Goal: Navigation & Orientation: Find specific page/section

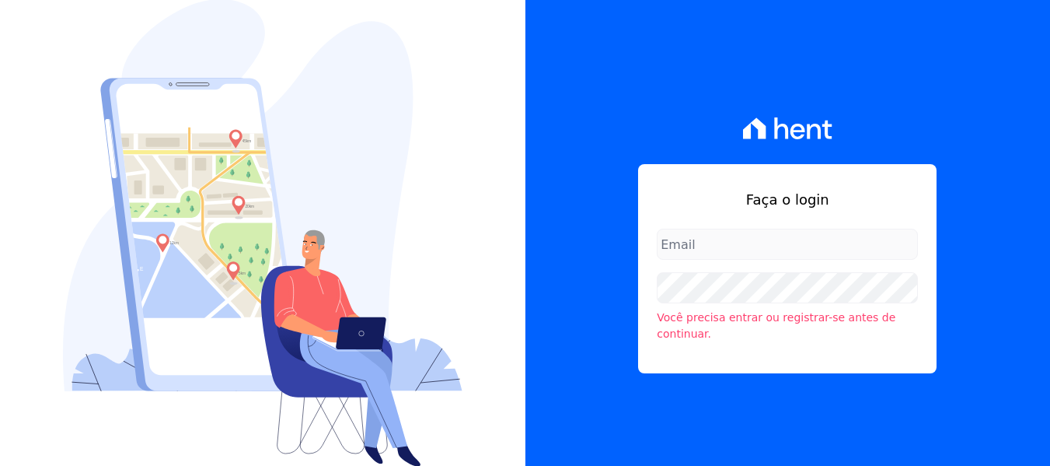
click at [757, 260] on input "email" at bounding box center [787, 244] width 261 height 31
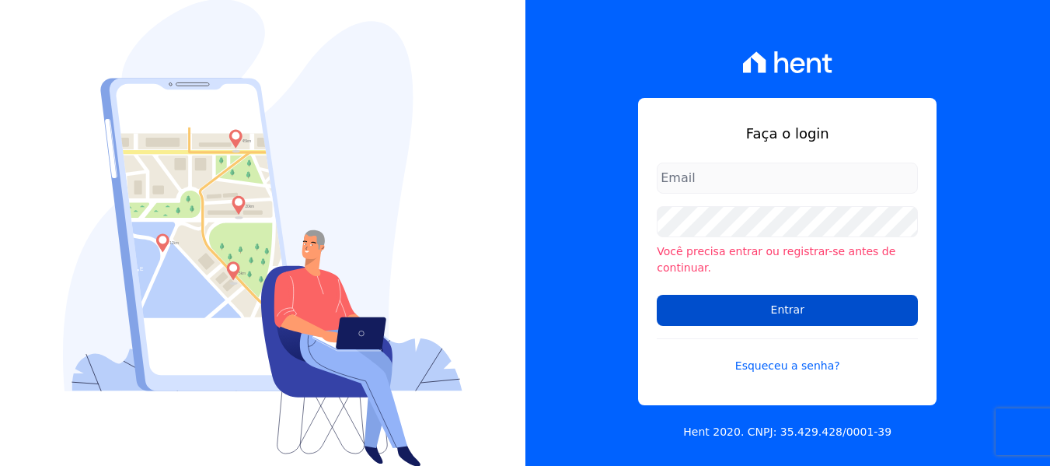
type input "[EMAIL_ADDRESS][DOMAIN_NAME]"
click at [782, 308] on input "Entrar" at bounding box center [787, 310] width 261 height 31
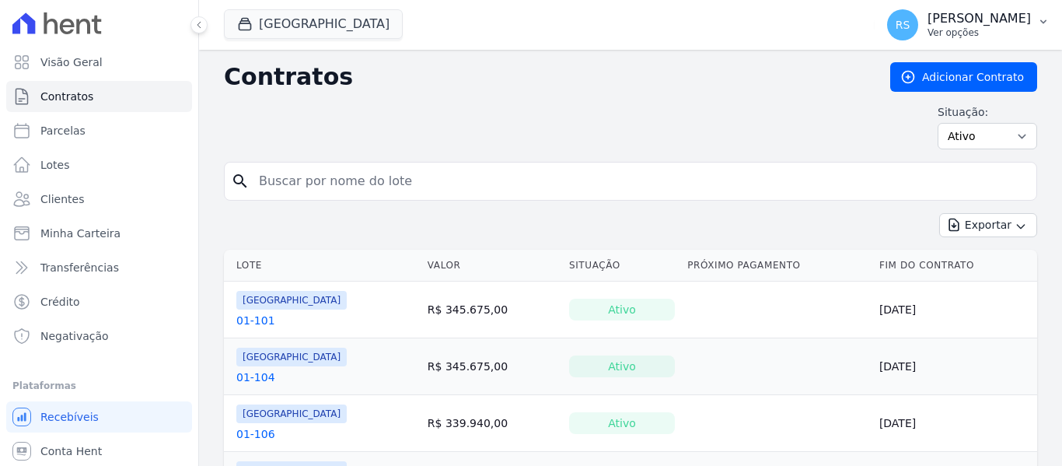
click at [1035, 21] on button "RS Renato Silva Ver opções" at bounding box center [968, 25] width 187 height 44
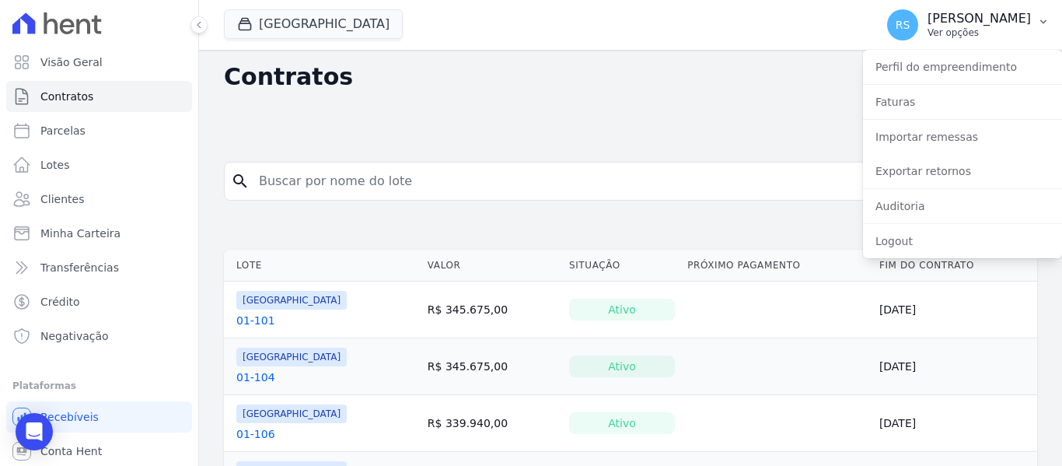
click at [987, 35] on p "Ver opções" at bounding box center [979, 32] width 103 height 12
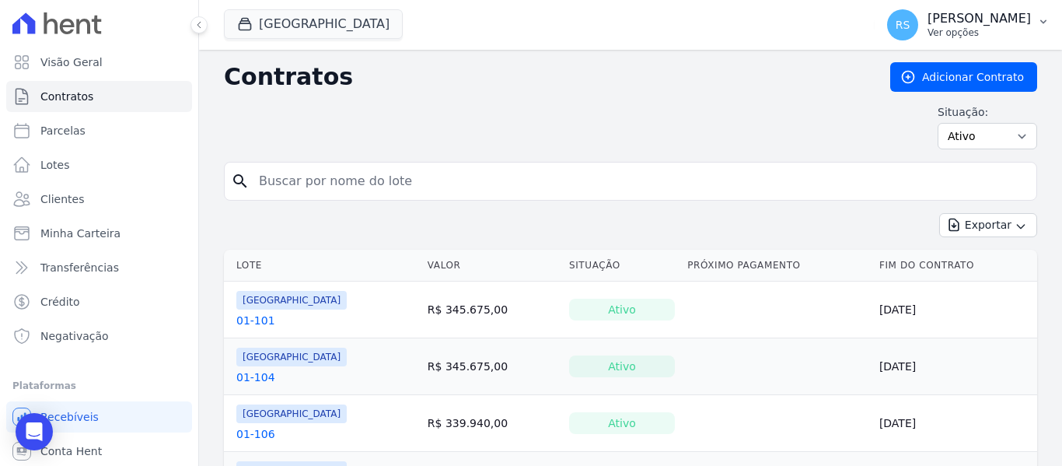
click at [918, 25] on span "RS" at bounding box center [902, 24] width 31 height 31
click at [1046, 16] on icon "button" at bounding box center [1043, 22] width 12 height 12
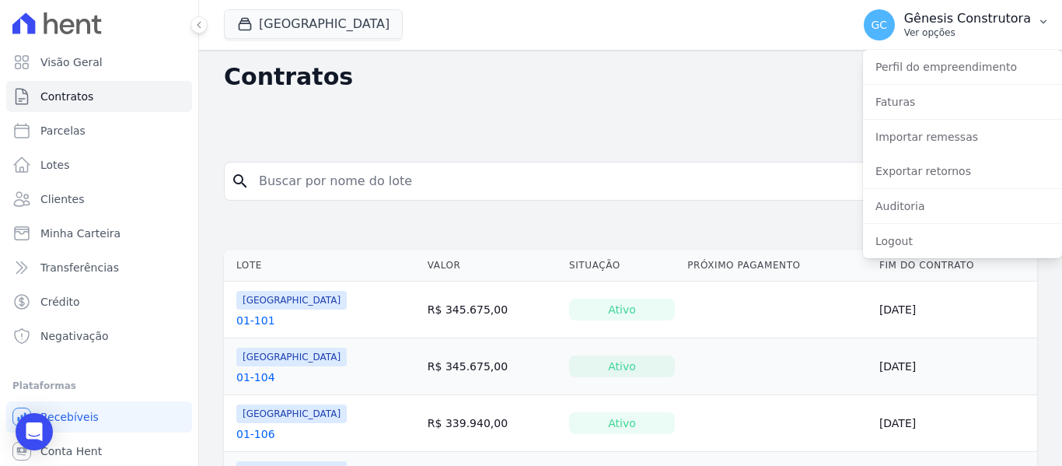
click at [1046, 16] on icon "button" at bounding box center [1043, 22] width 12 height 12
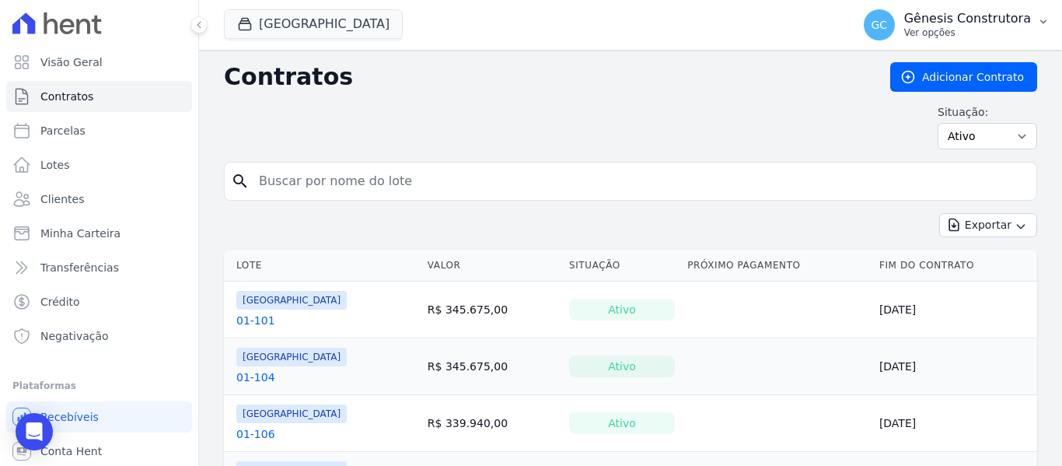
click at [1046, 16] on icon "button" at bounding box center [1043, 22] width 12 height 12
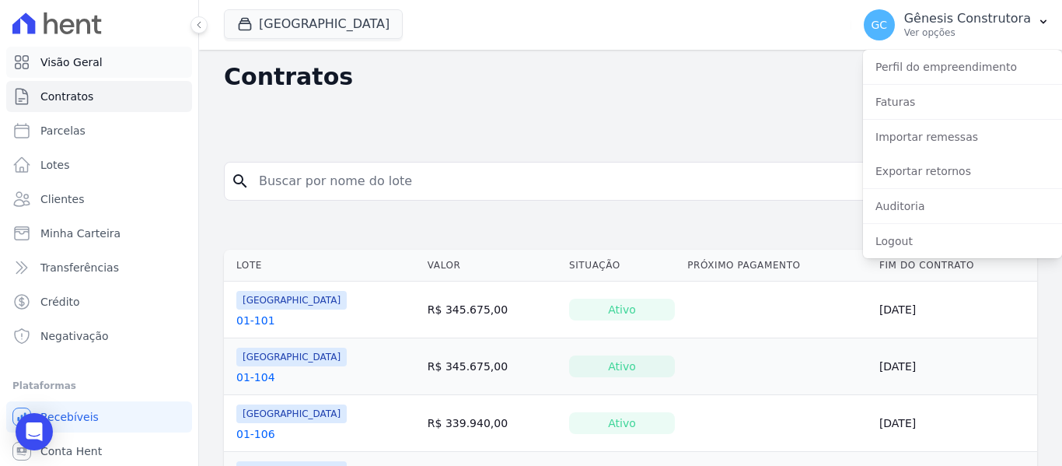
click at [110, 57] on link "Visão Geral" at bounding box center [99, 62] width 186 height 31
